Goal: Information Seeking & Learning: Learn about a topic

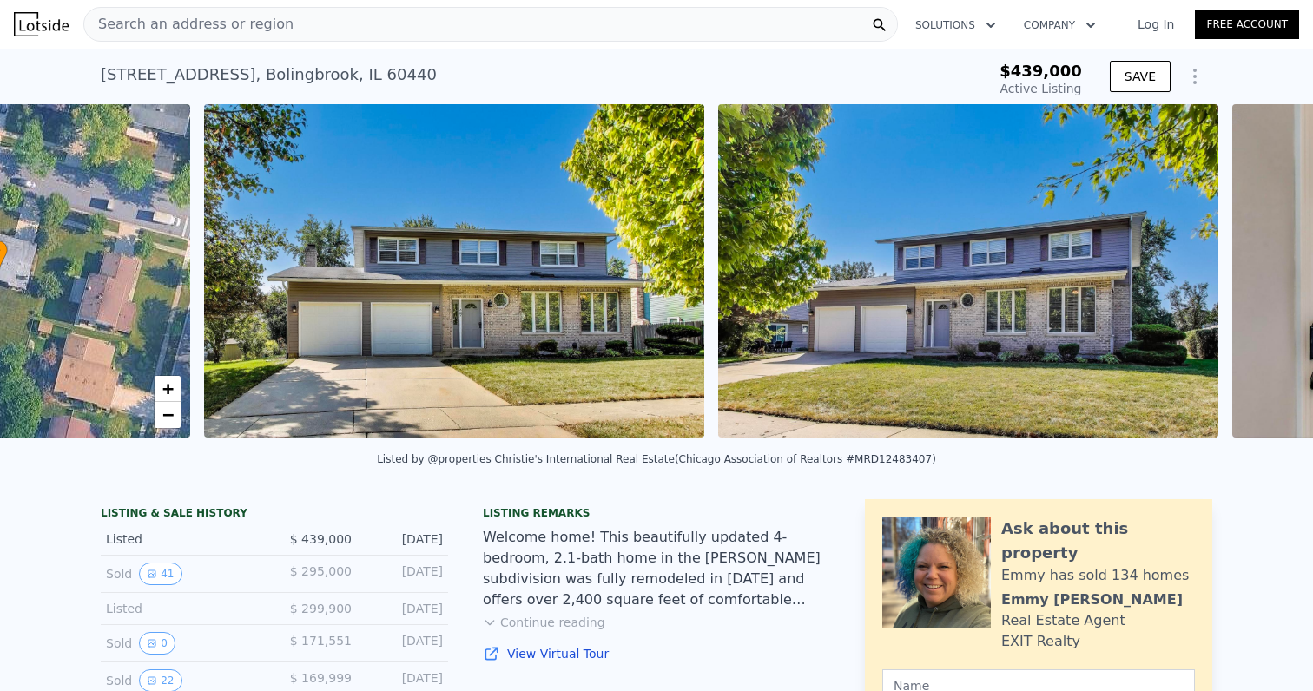
scroll to position [0, 404]
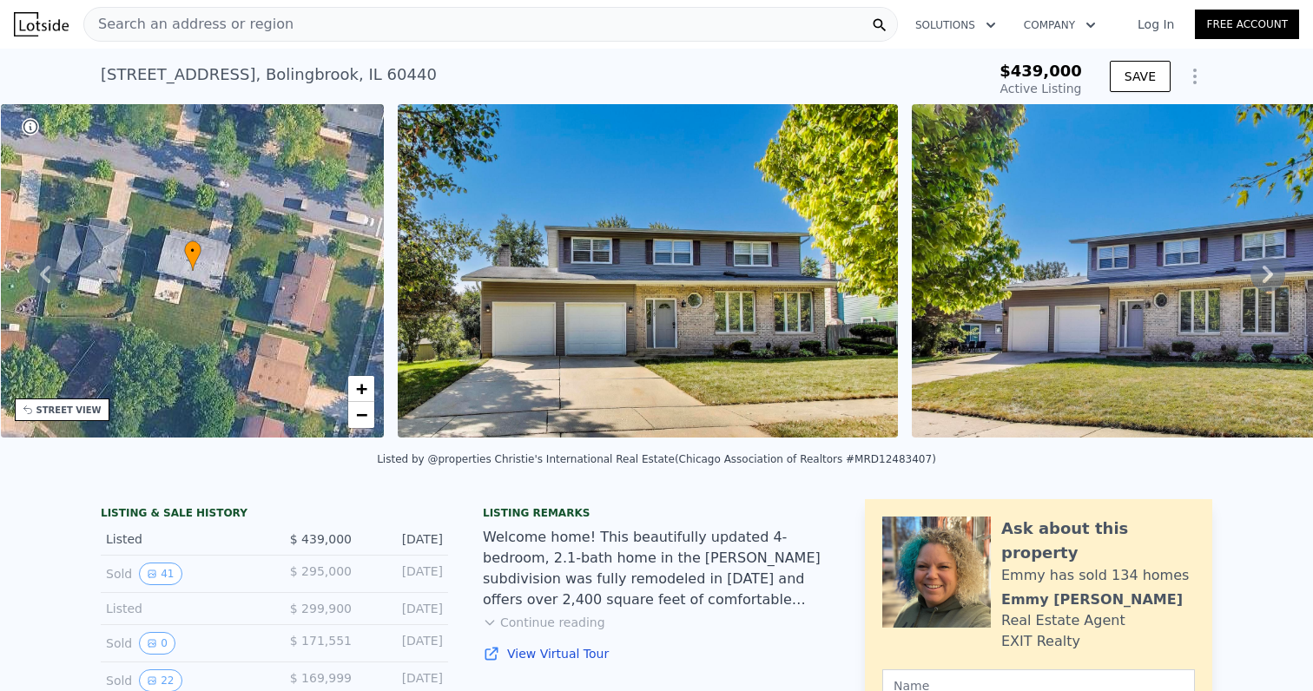
click at [442, 226] on img at bounding box center [648, 270] width 500 height 333
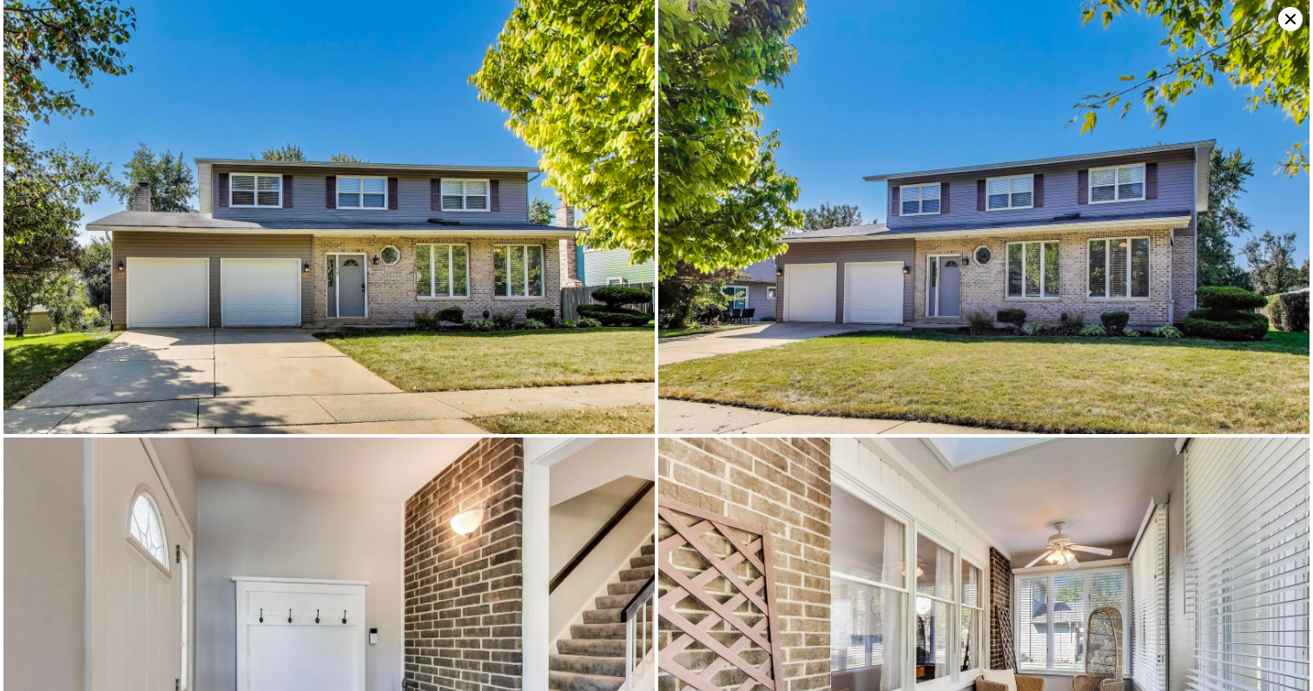
click at [410, 242] on img at bounding box center [328, 217] width 651 height 434
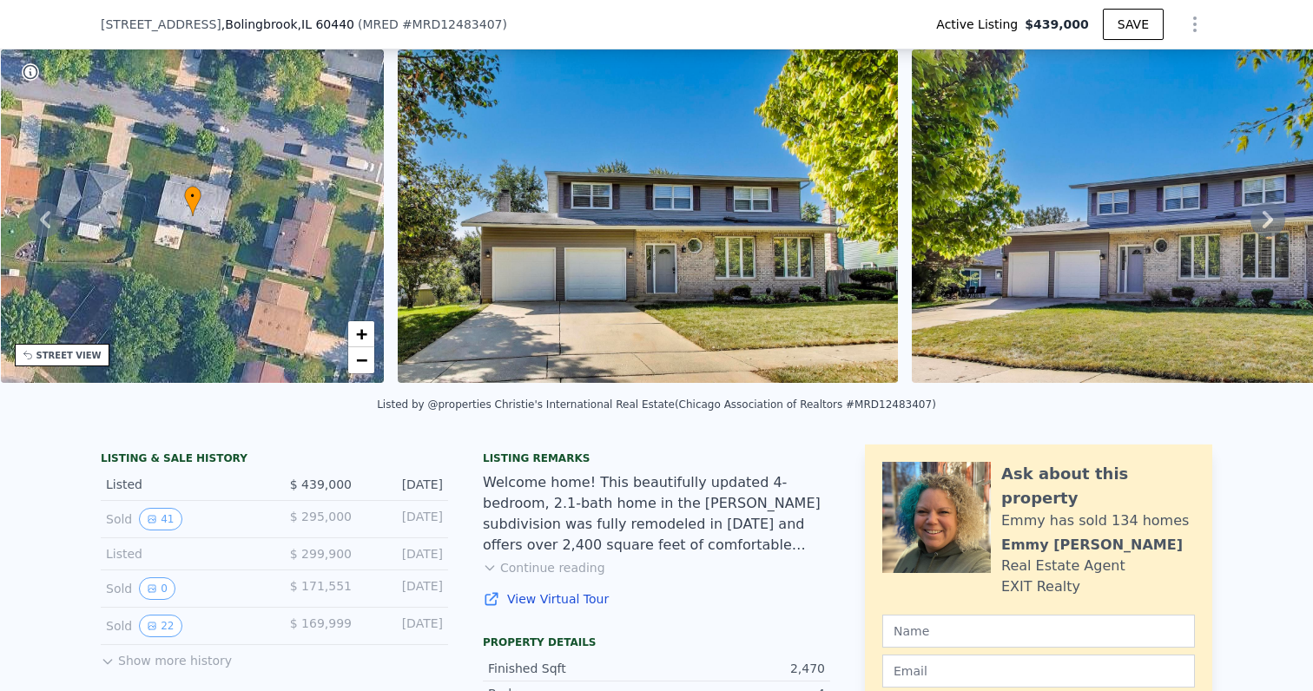
scroll to position [79, 0]
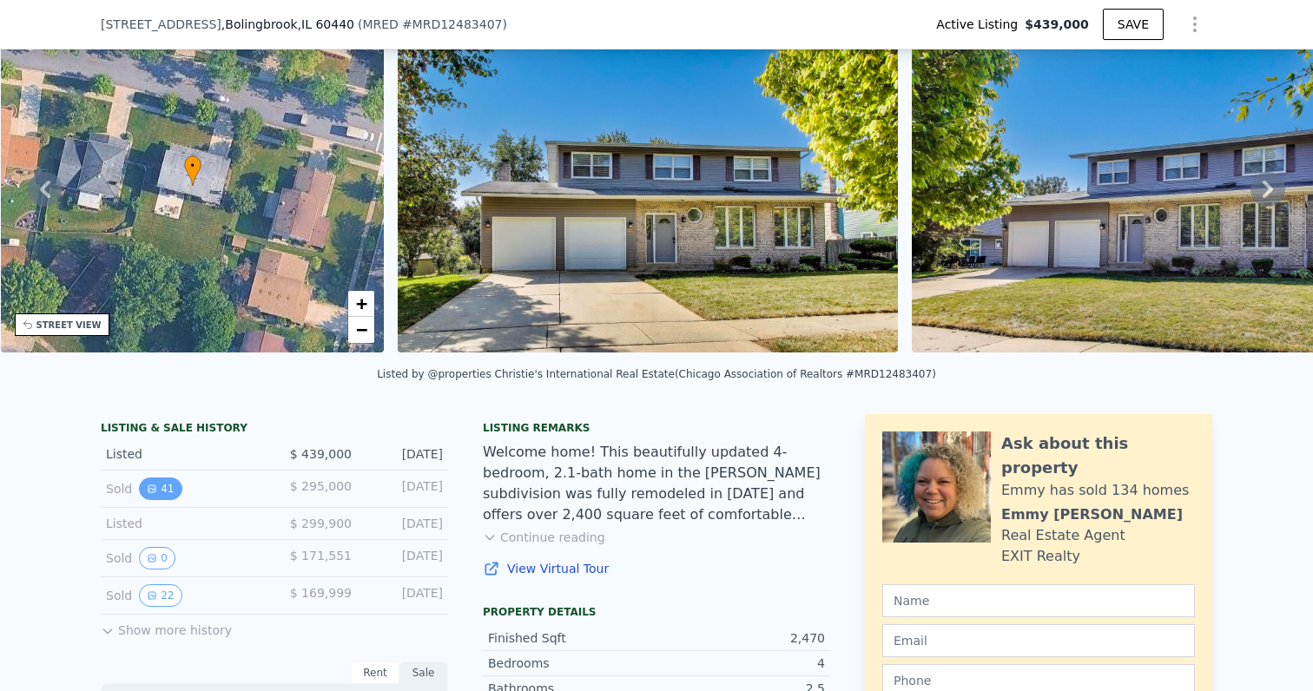
click at [162, 484] on button "41" at bounding box center [160, 488] width 43 height 23
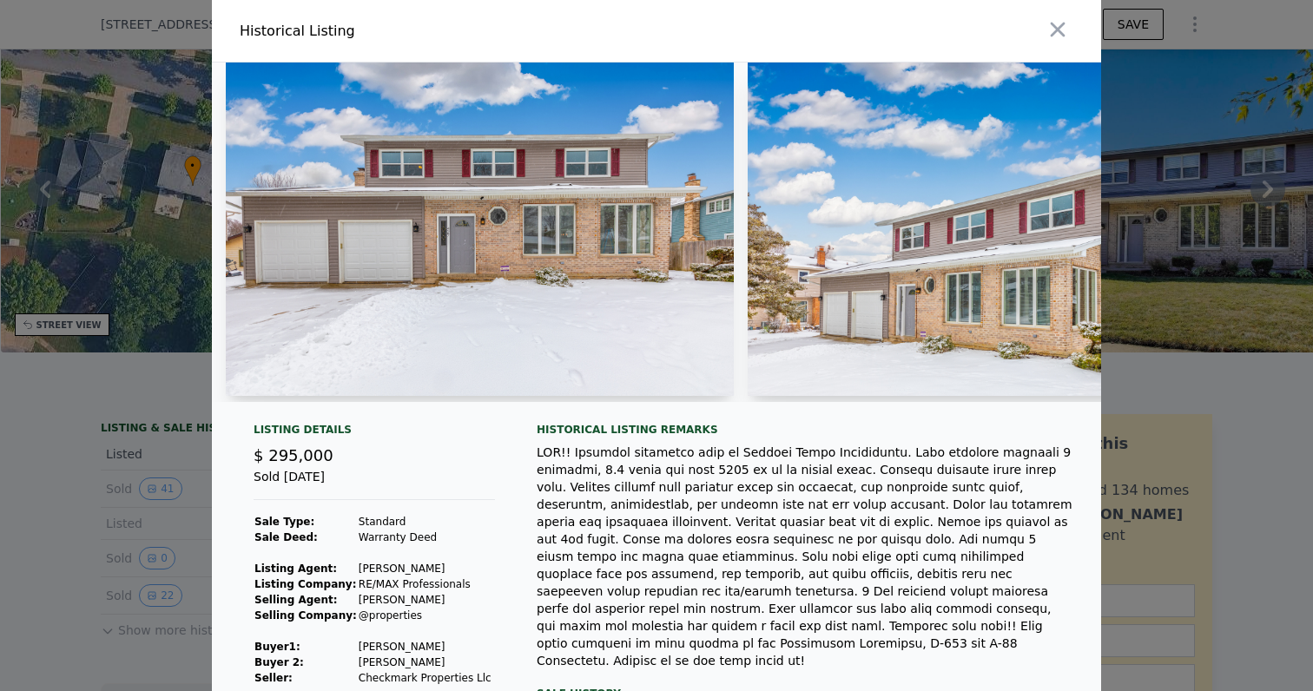
click at [396, 308] on img at bounding box center [480, 229] width 508 height 333
click at [515, 214] on img at bounding box center [480, 229] width 508 height 333
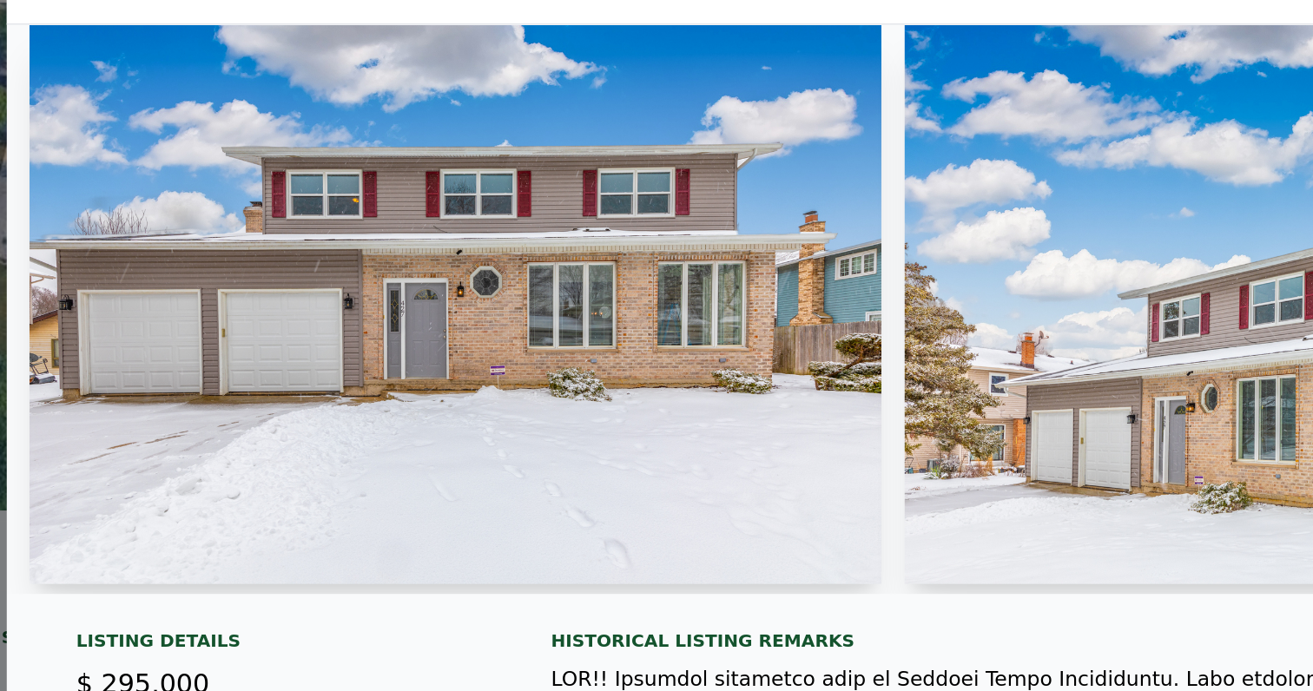
click at [288, 447] on span "$ 295,000" at bounding box center [293, 455] width 80 height 18
click at [372, 434] on div "Listing Details" at bounding box center [373, 433] width 241 height 21
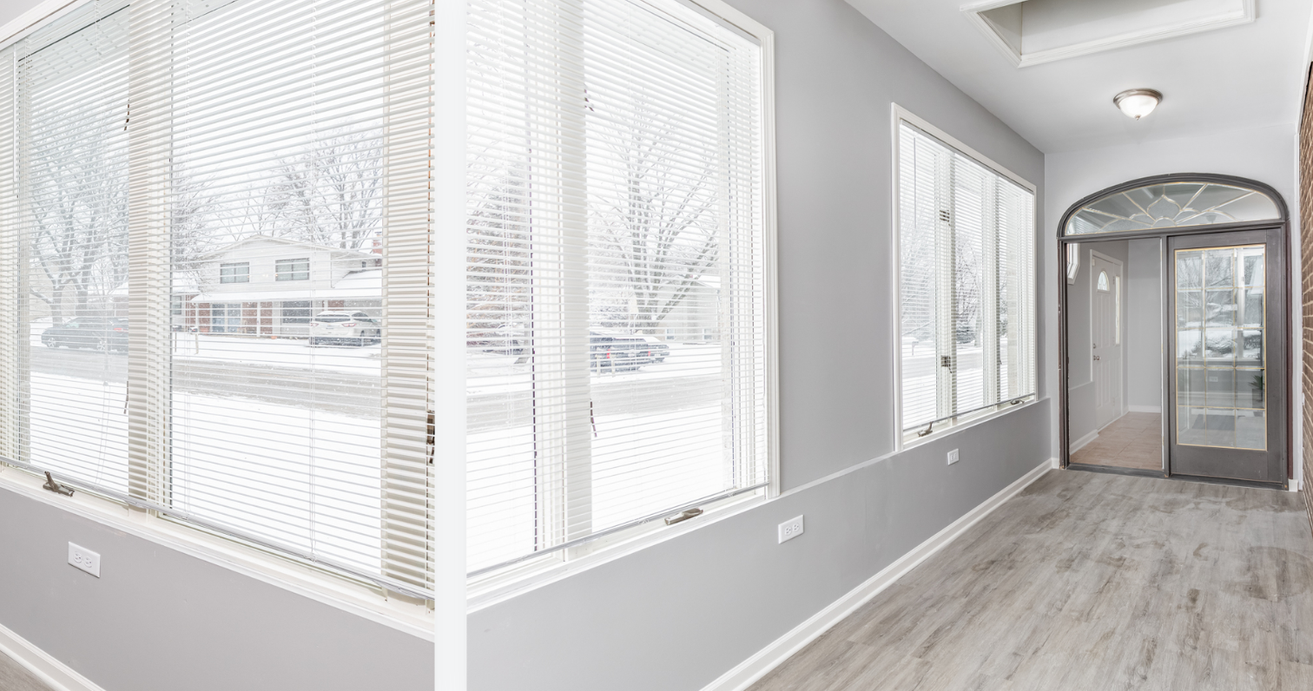
scroll to position [0, 17517]
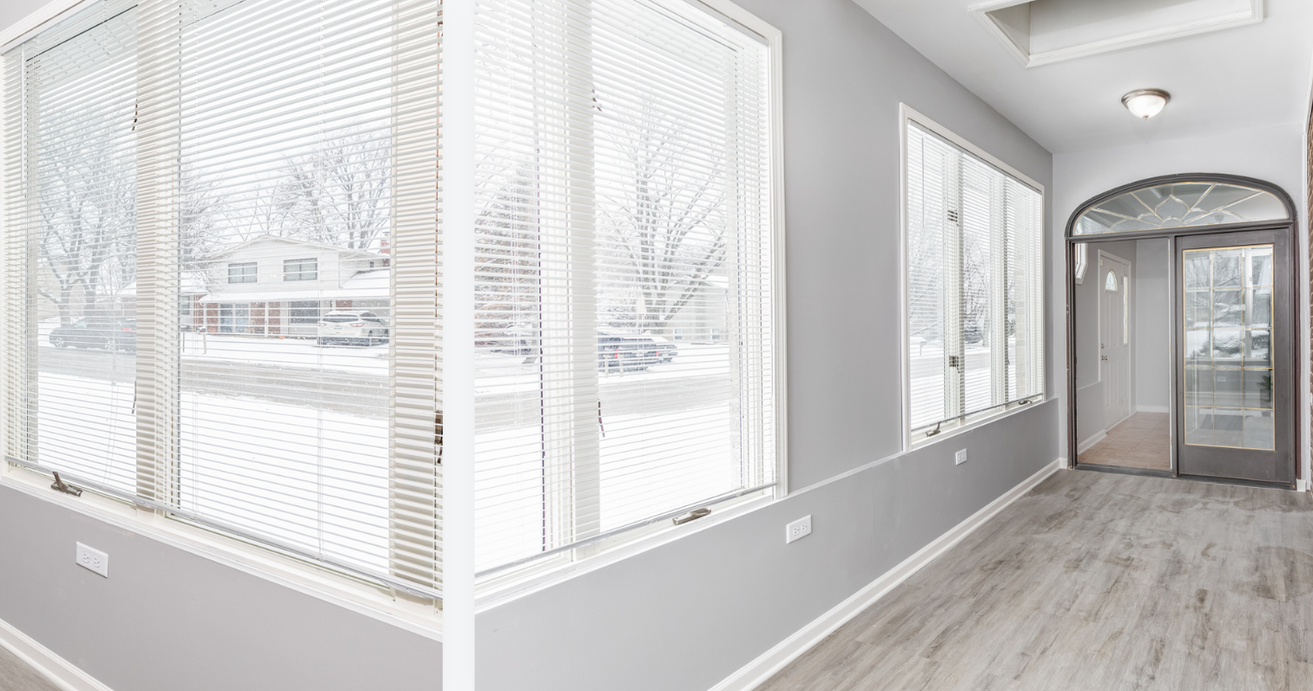
click at [774, 234] on img at bounding box center [915, 229] width 516 height 333
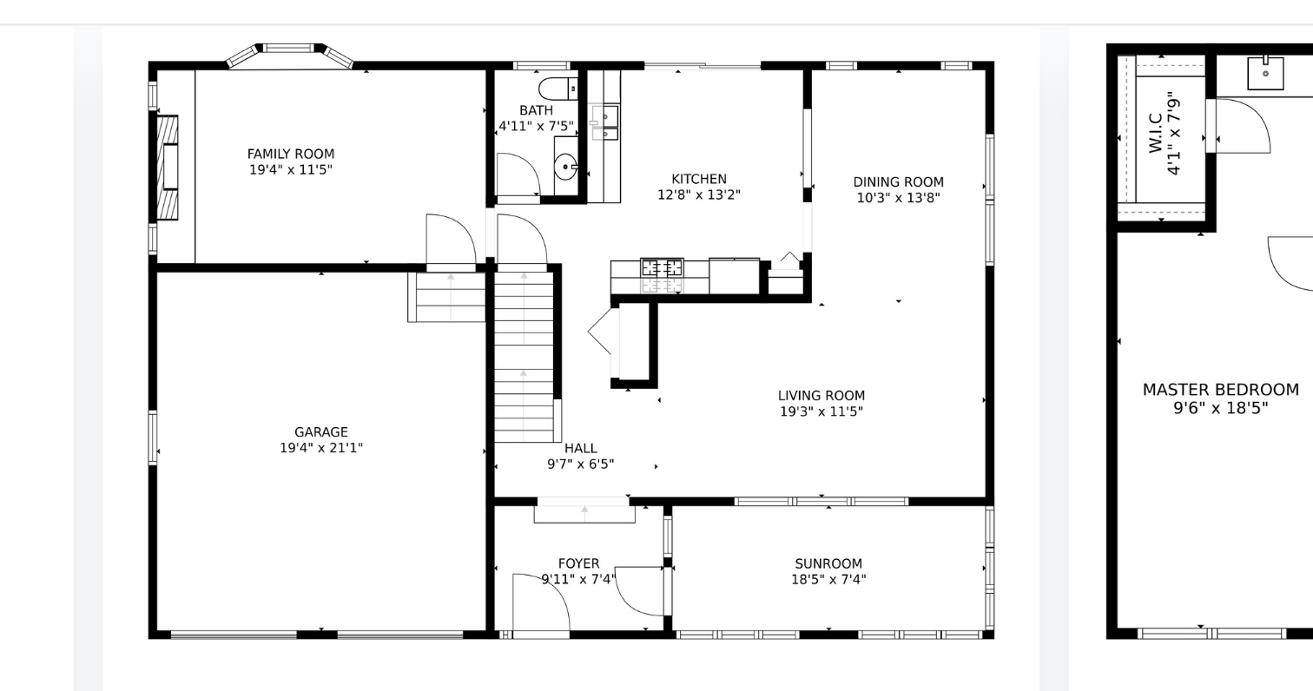
scroll to position [0, 19747]
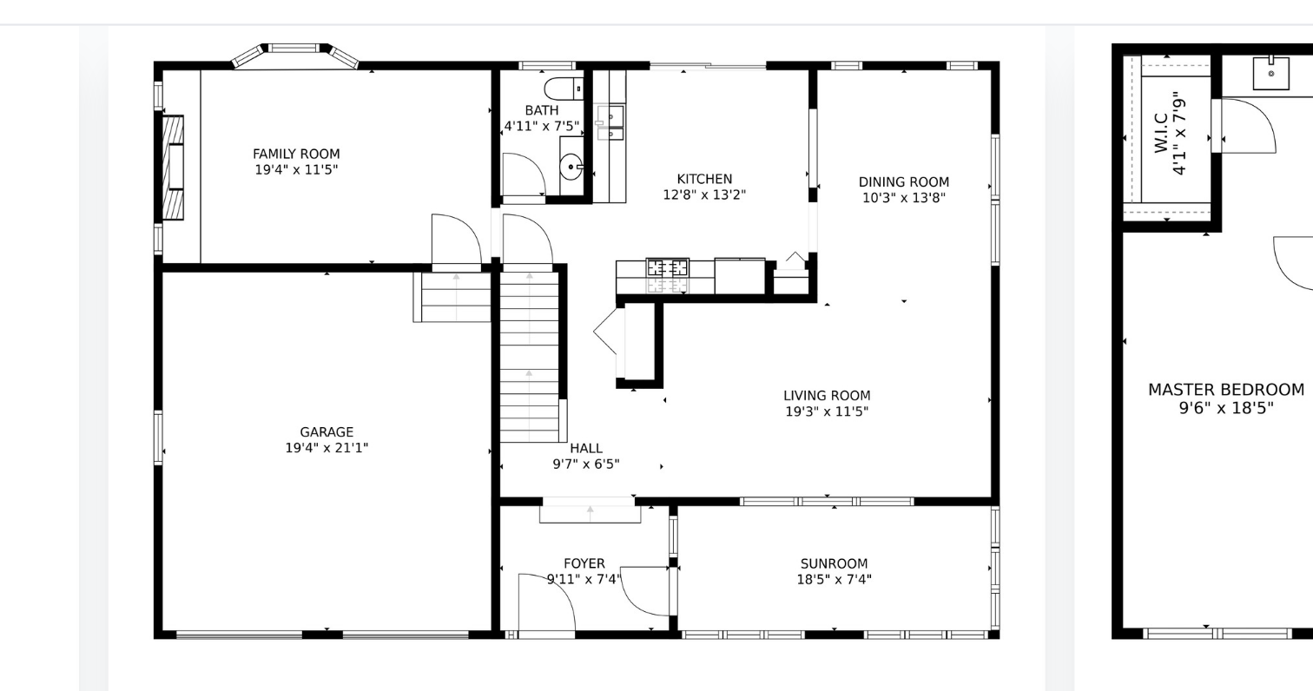
click at [643, 197] on img at bounding box center [665, 229] width 444 height 333
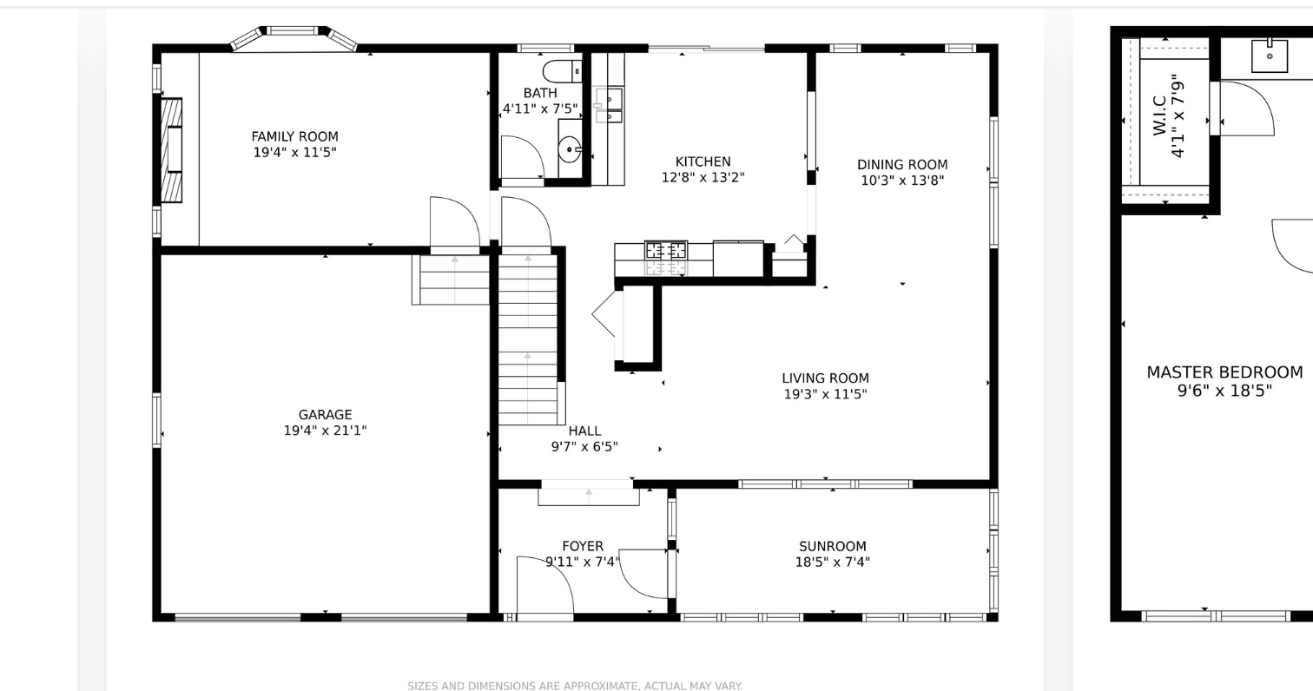
scroll to position [0, 19713]
